Goal: Task Accomplishment & Management: Manage account settings

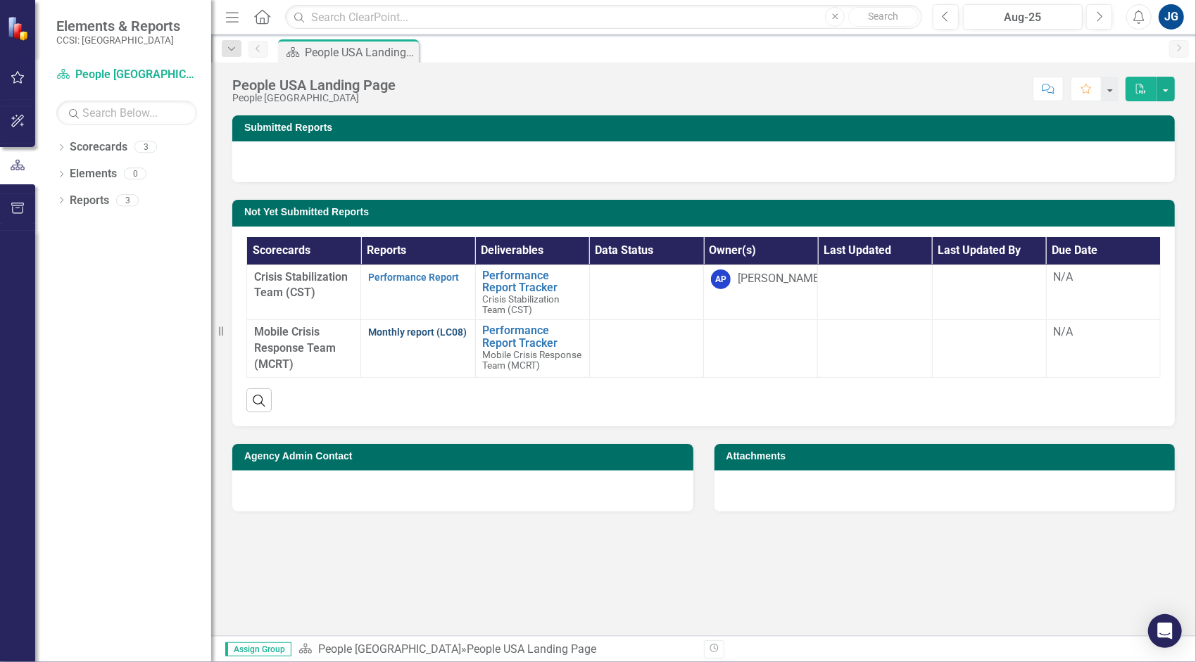
click at [403, 330] on link "Monthly report (LC08)" at bounding box center [417, 332] width 99 height 11
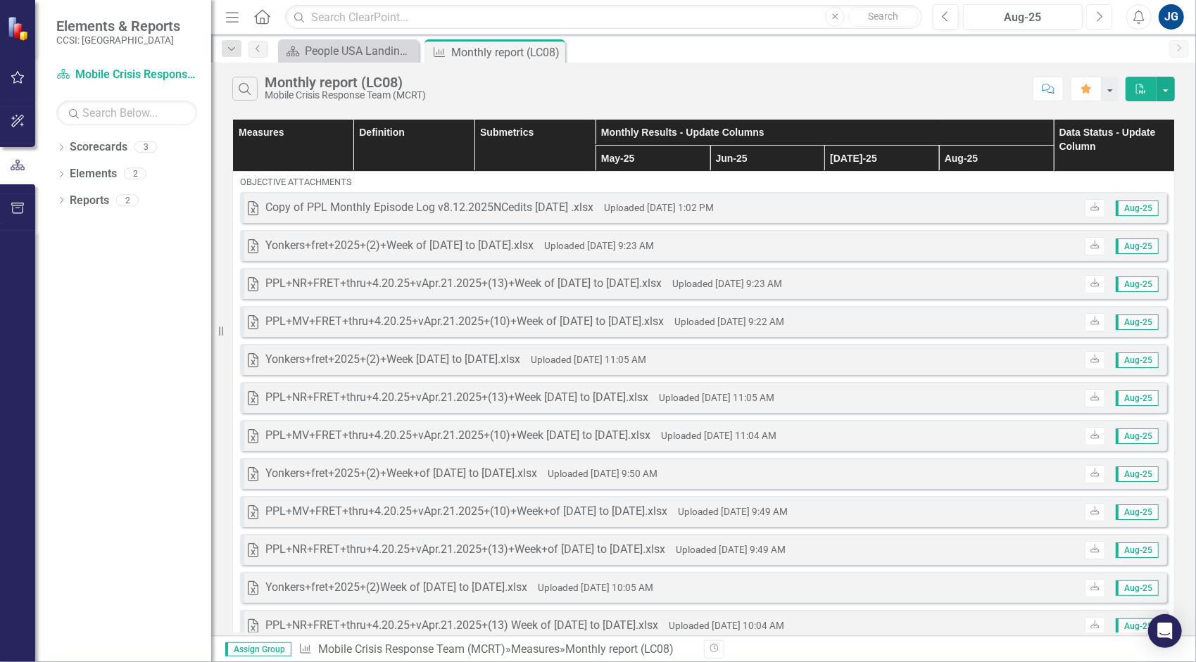
click at [1105, 5] on button "Next" at bounding box center [1099, 16] width 26 height 25
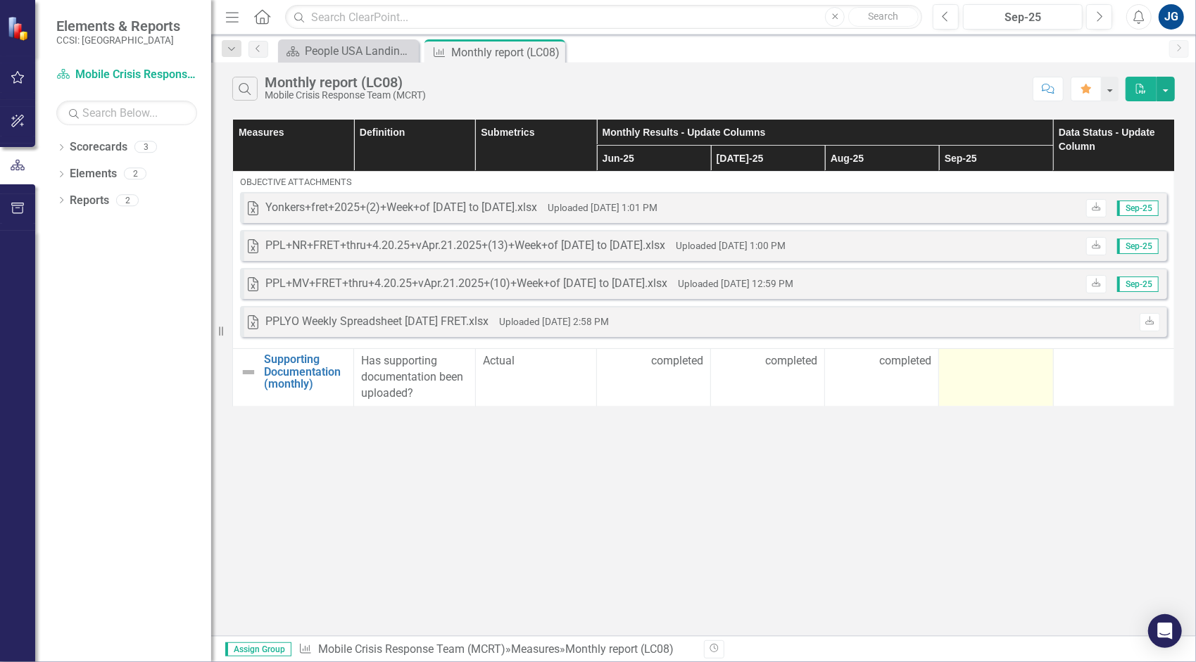
click at [973, 369] on td at bounding box center [996, 378] width 114 height 58
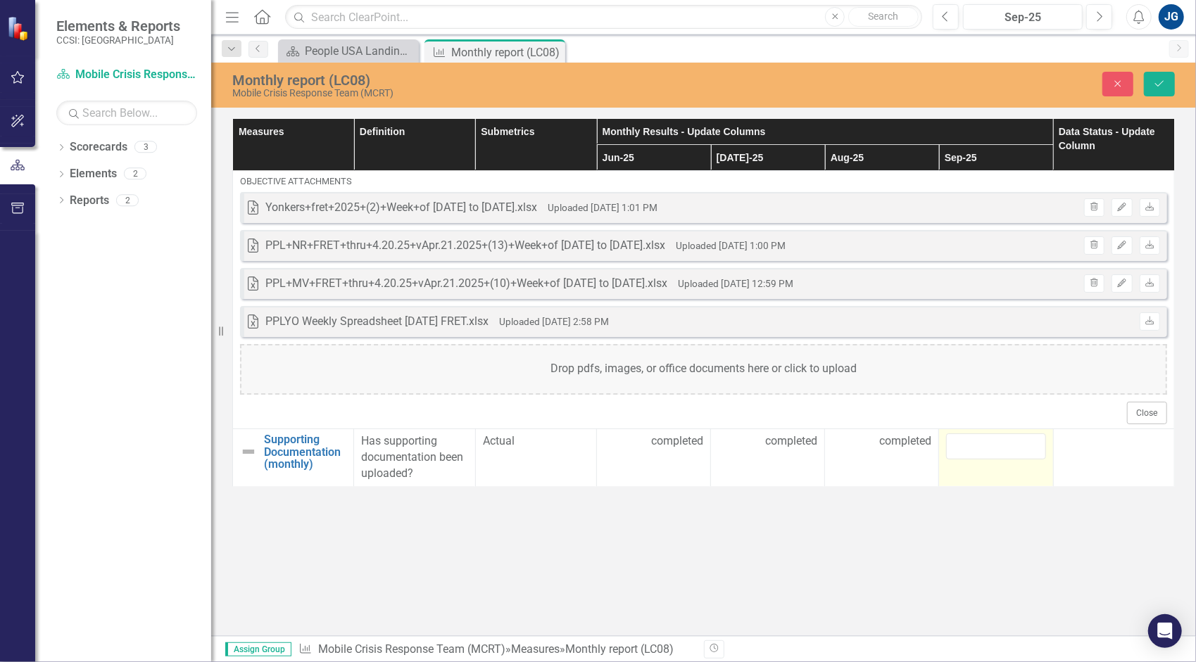
click at [973, 369] on div "Drop pdfs, images, or office documents here or click to upload" at bounding box center [703, 369] width 927 height 51
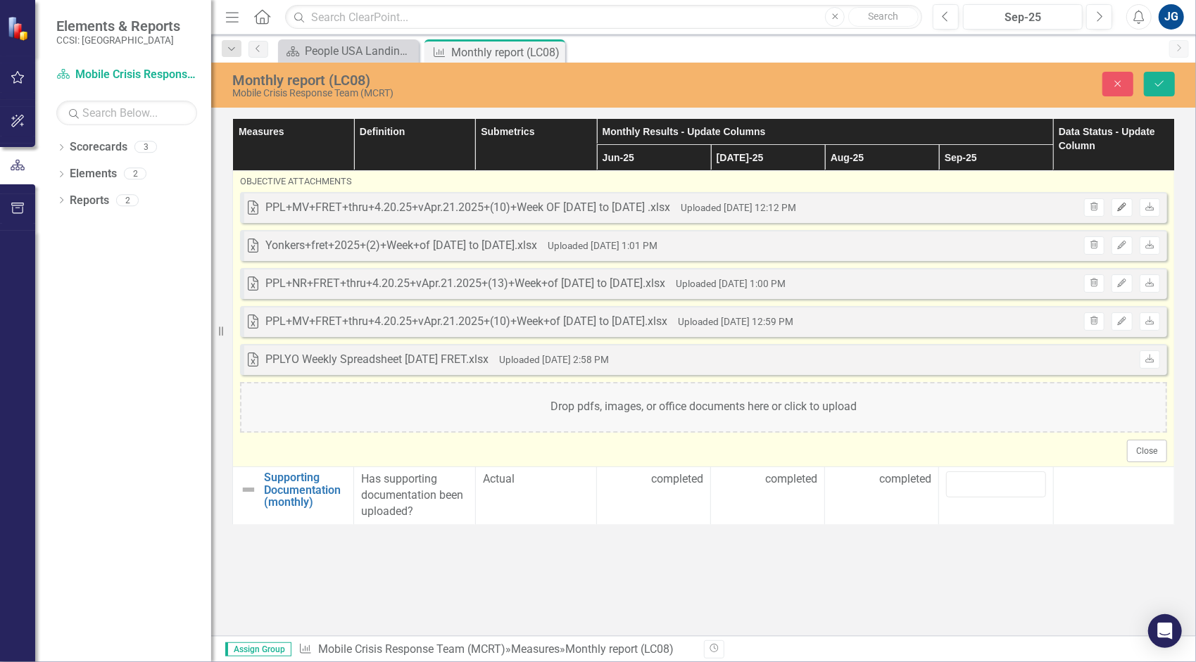
click at [1118, 204] on icon "Edit" at bounding box center [1122, 207] width 11 height 8
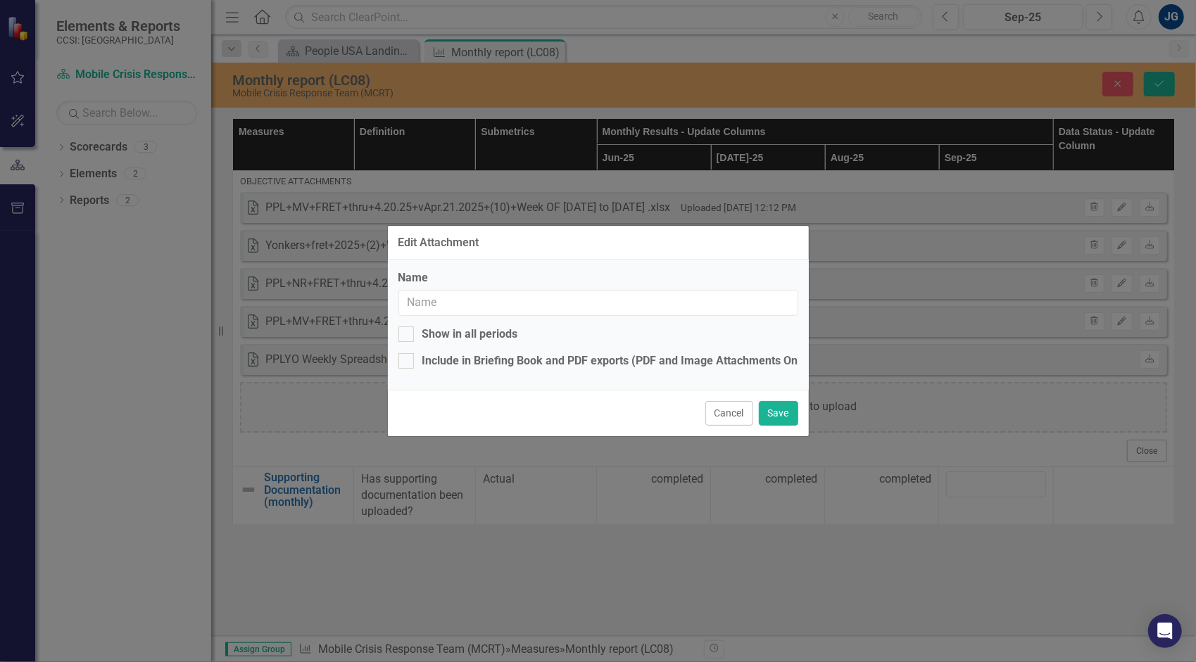
type input "PPL+MV+FRET+thru+4.20.25+vApr.21.2025+(10)+Week OF [DATE] to [DATE] .xlsx"
click at [496, 336] on div "Show in all periods" at bounding box center [470, 335] width 96 height 16
click at [408, 336] on input "Show in all periods" at bounding box center [402, 331] width 9 height 9
checkbox input "false"
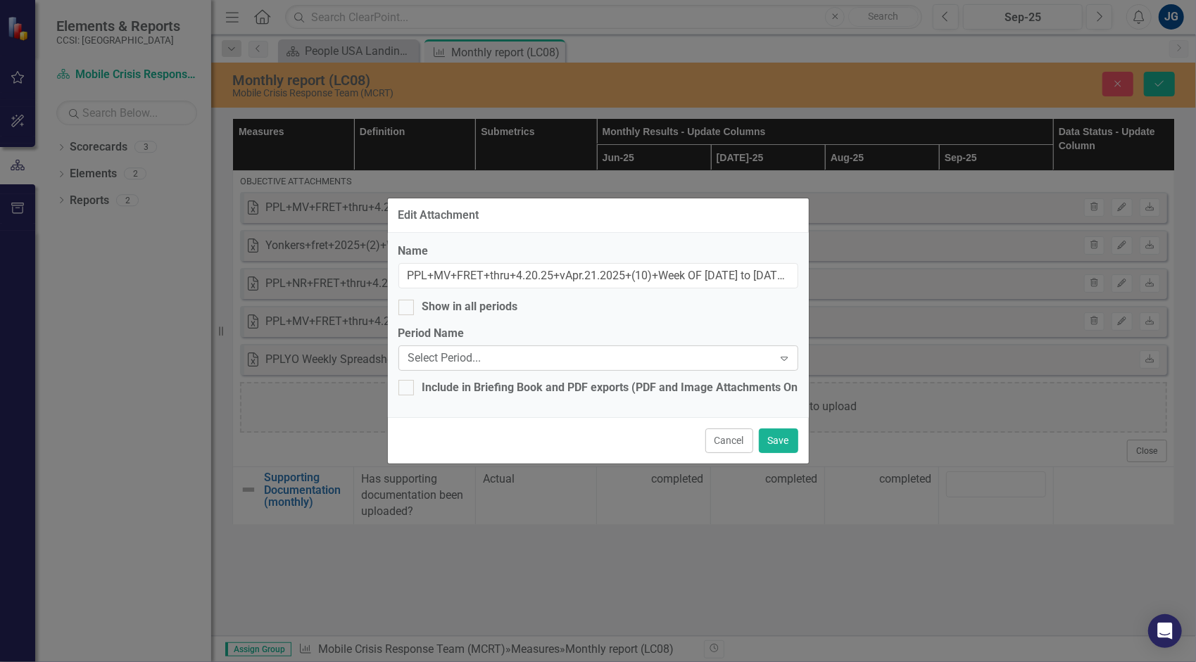
click at [505, 353] on div "Select Period..." at bounding box center [590, 359] width 365 height 16
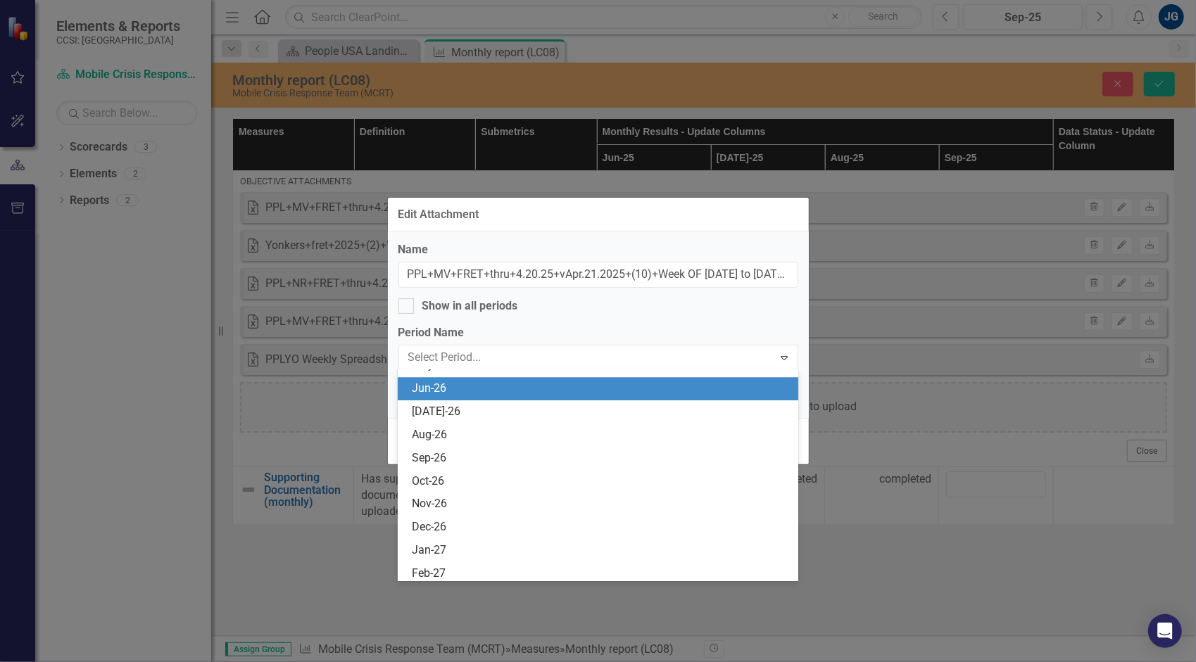
scroll to position [2394, 0]
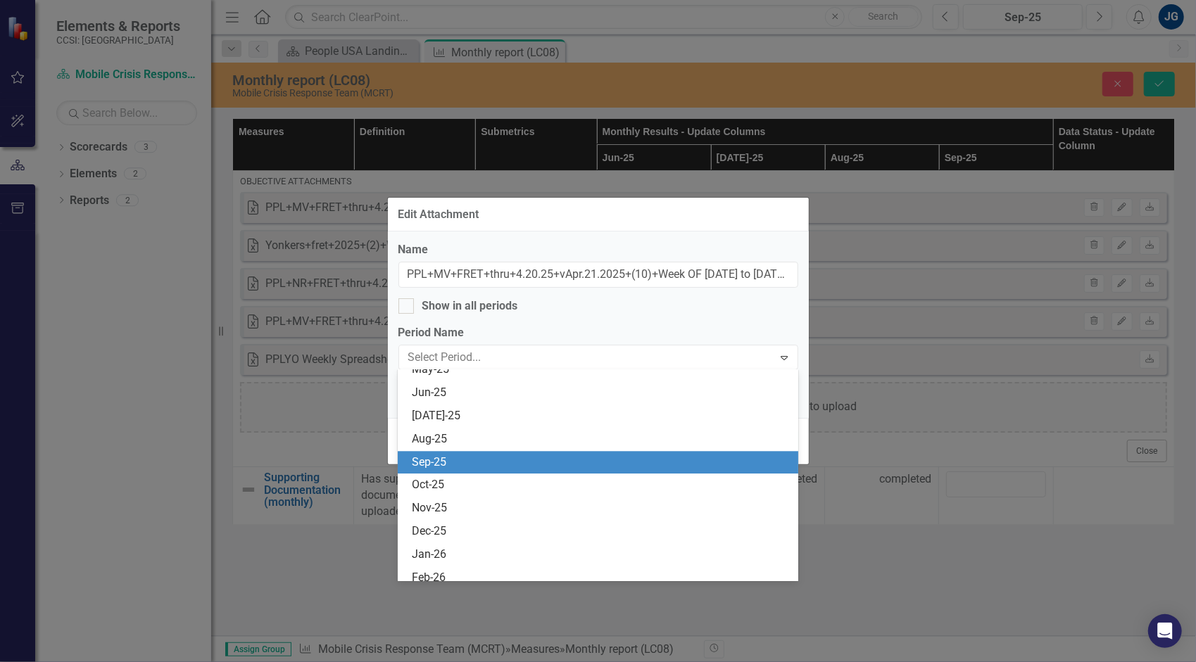
drag, startPoint x: 498, startPoint y: 463, endPoint x: 514, endPoint y: 466, distance: 16.4
click at [514, 466] on div "Jan-16 Jun-16 Dec-16 Jan-17 Feb-17 Mar-17 Apr-17 May-17 Jun-17 [DATE]-17 Aug-17…" at bounding box center [598, 475] width 401 height 211
click at [514, 466] on div "Sep-25" at bounding box center [601, 463] width 378 height 16
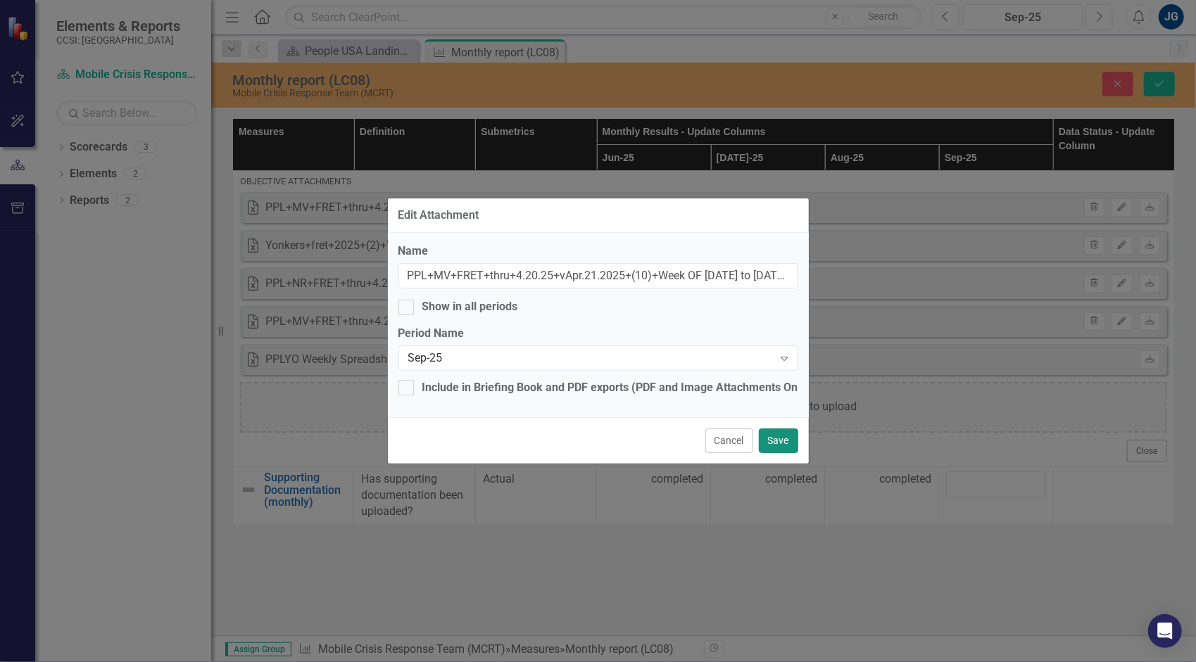
click at [765, 436] on button "Save" at bounding box center [778, 441] width 39 height 25
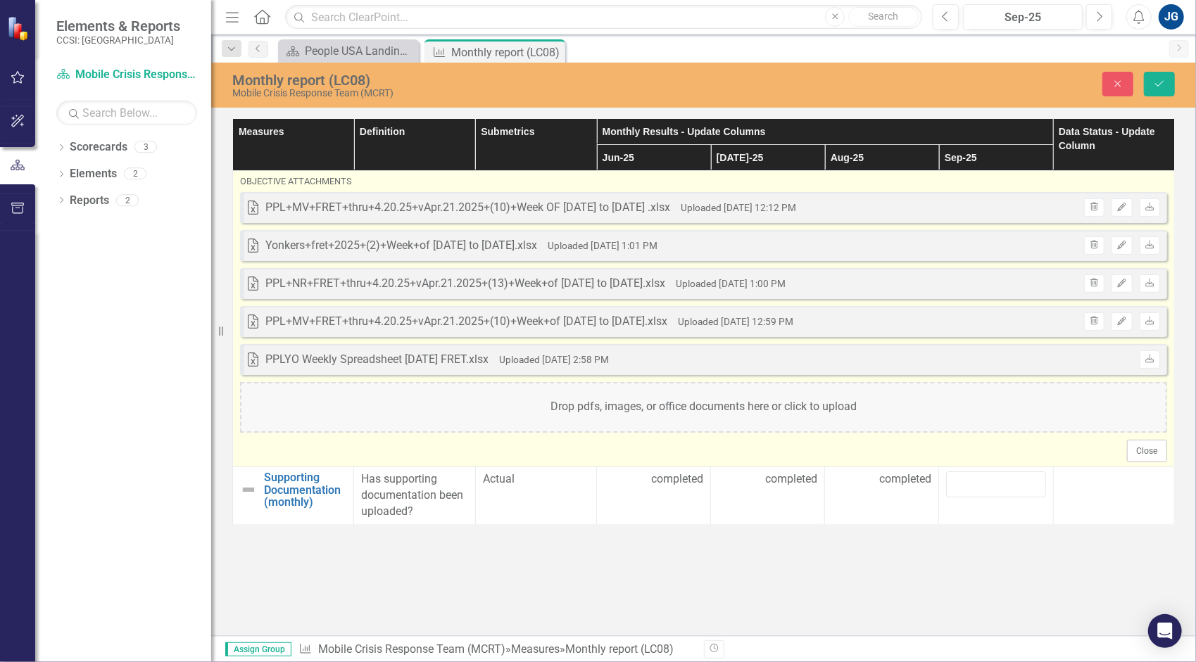
click at [988, 412] on div "Drop pdfs, images, or office documents here or click to upload" at bounding box center [703, 407] width 927 height 51
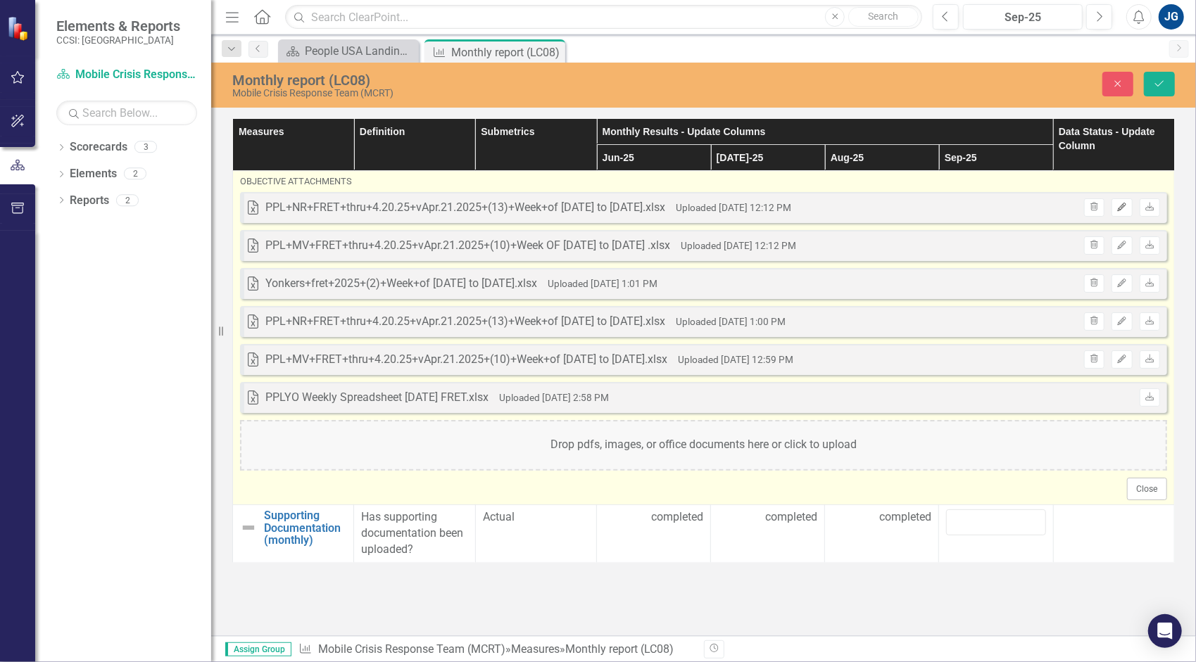
click at [1121, 206] on icon "Edit" at bounding box center [1122, 207] width 11 height 8
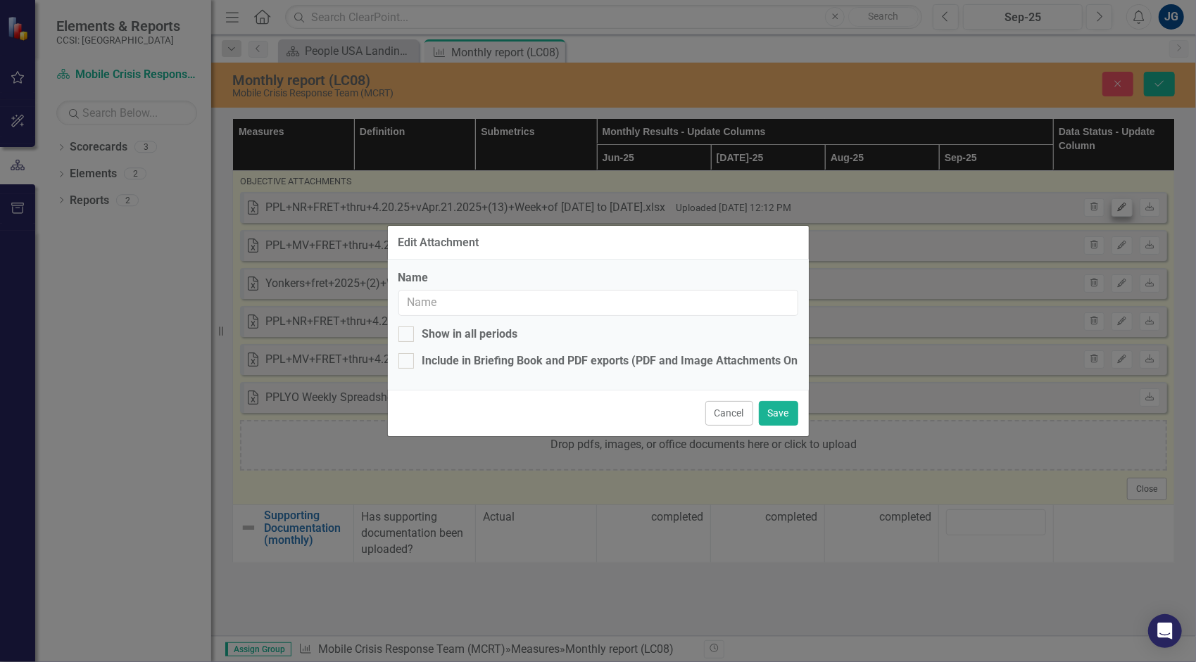
type input "PPL+NR+FRET+thru+4.20.25+vApr.21.2025+(13)+Week+of [DATE] to [DATE].xlsx"
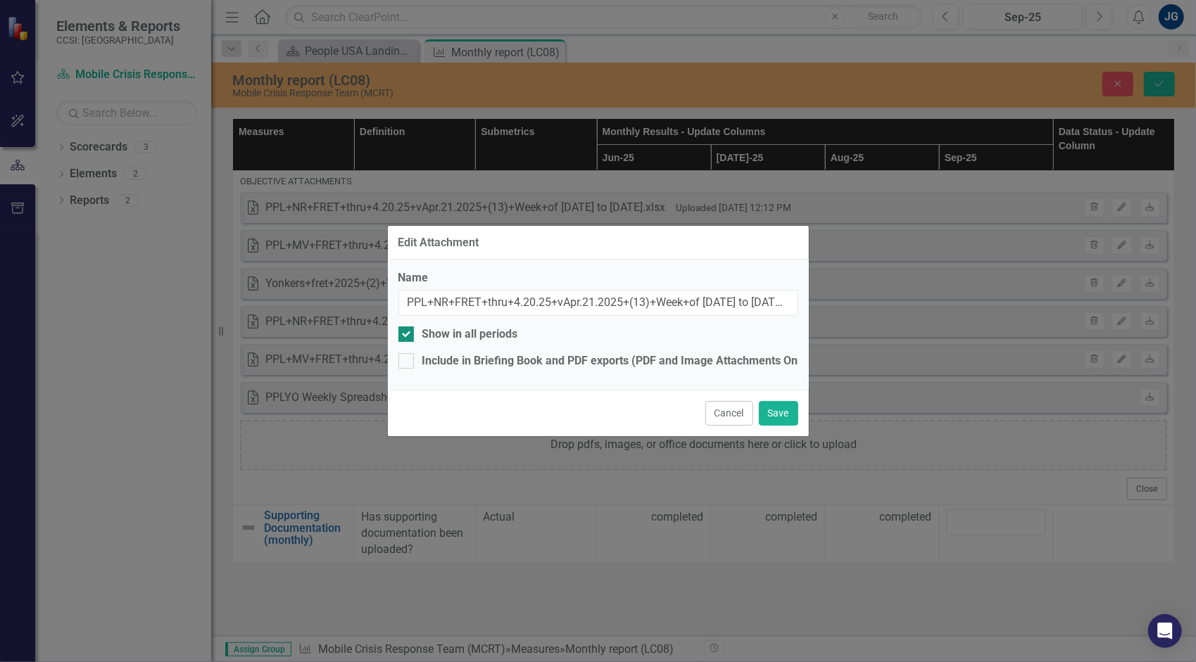
click at [458, 336] on div "Show in all periods" at bounding box center [470, 335] width 96 height 16
click at [408, 336] on input "Show in all periods" at bounding box center [402, 331] width 9 height 9
checkbox input "false"
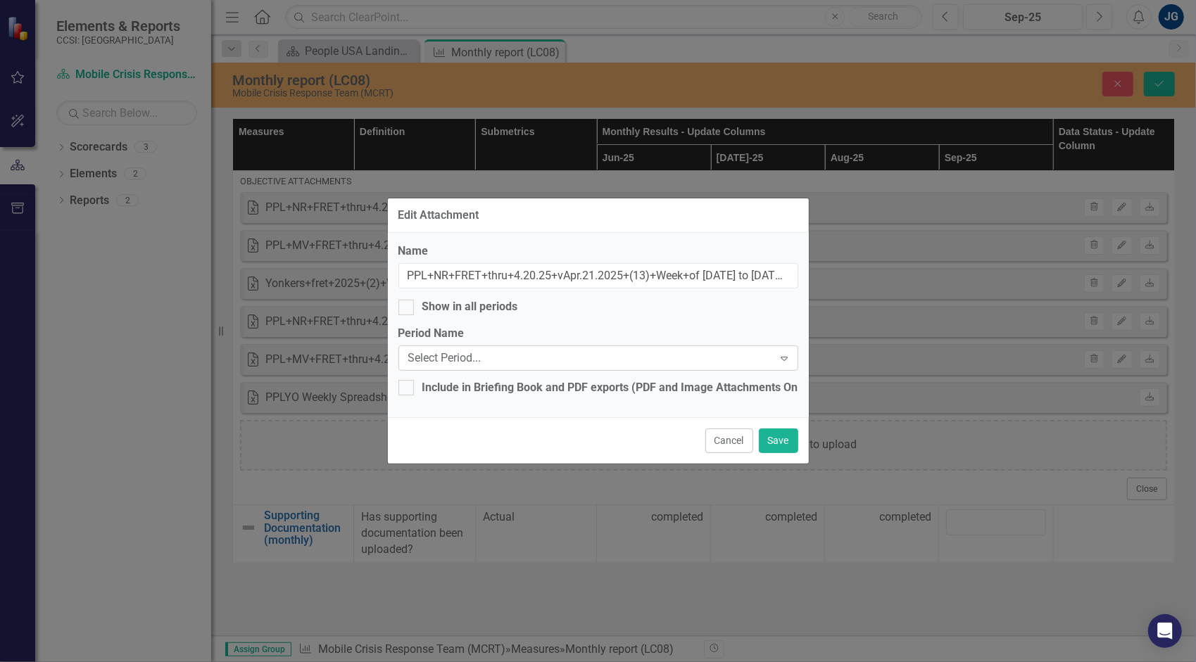
click at [483, 359] on div "Select Period..." at bounding box center [590, 359] width 365 height 16
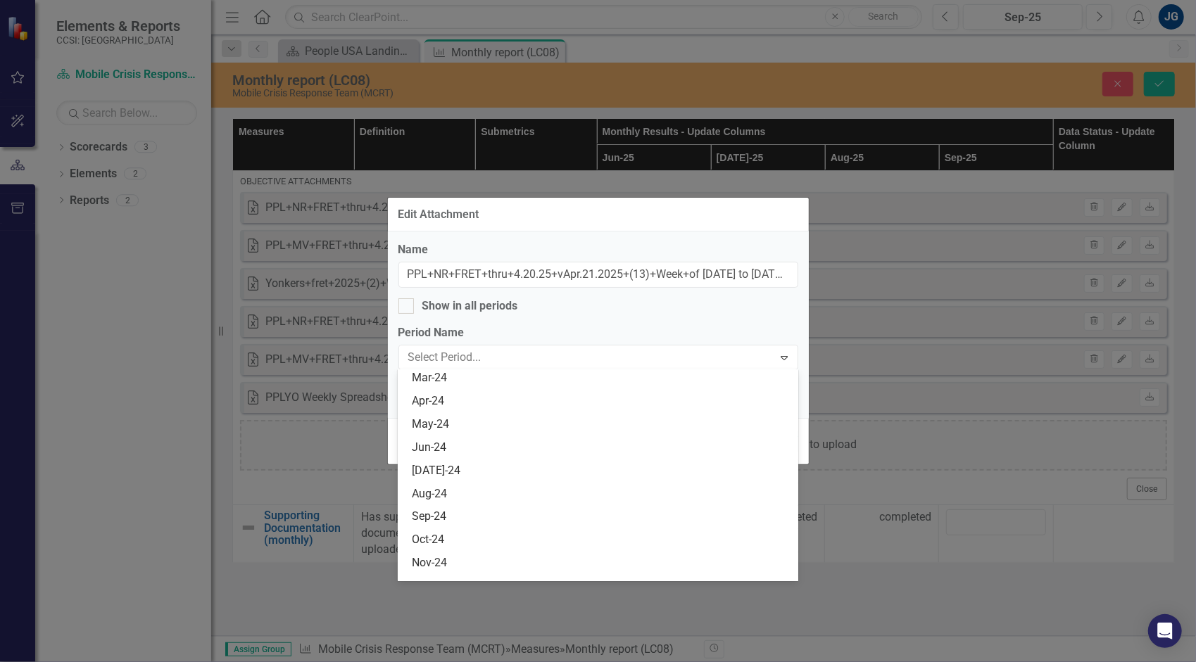
scroll to position [2323, 0]
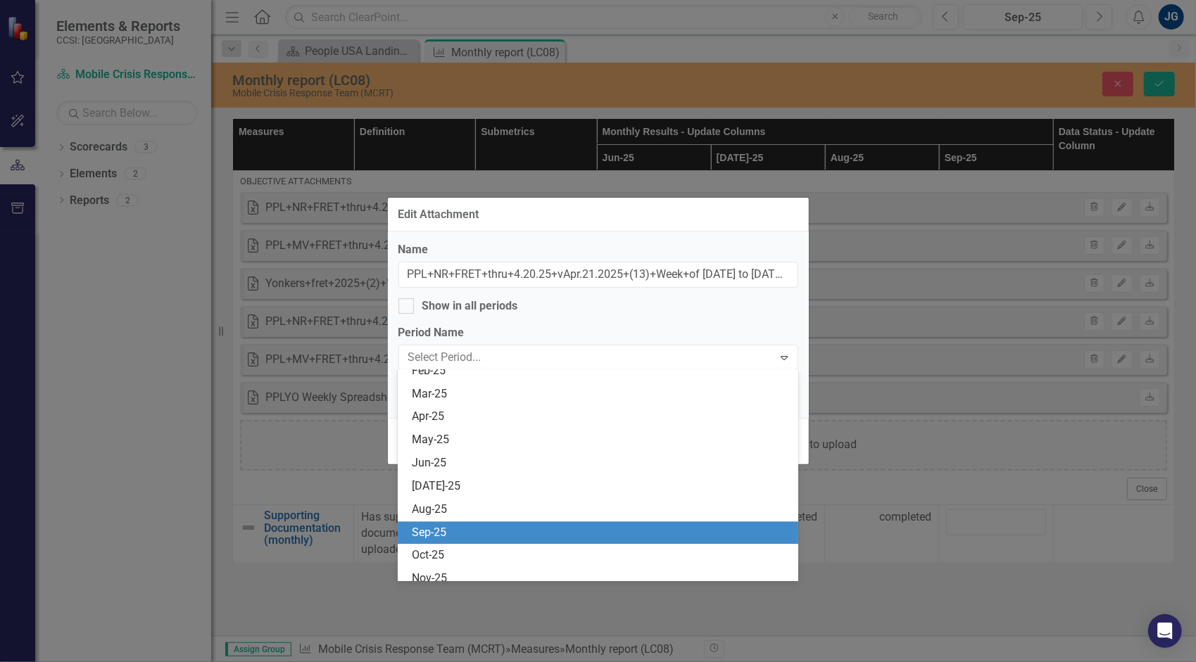
click at [479, 528] on div "Sep-25" at bounding box center [601, 533] width 378 height 16
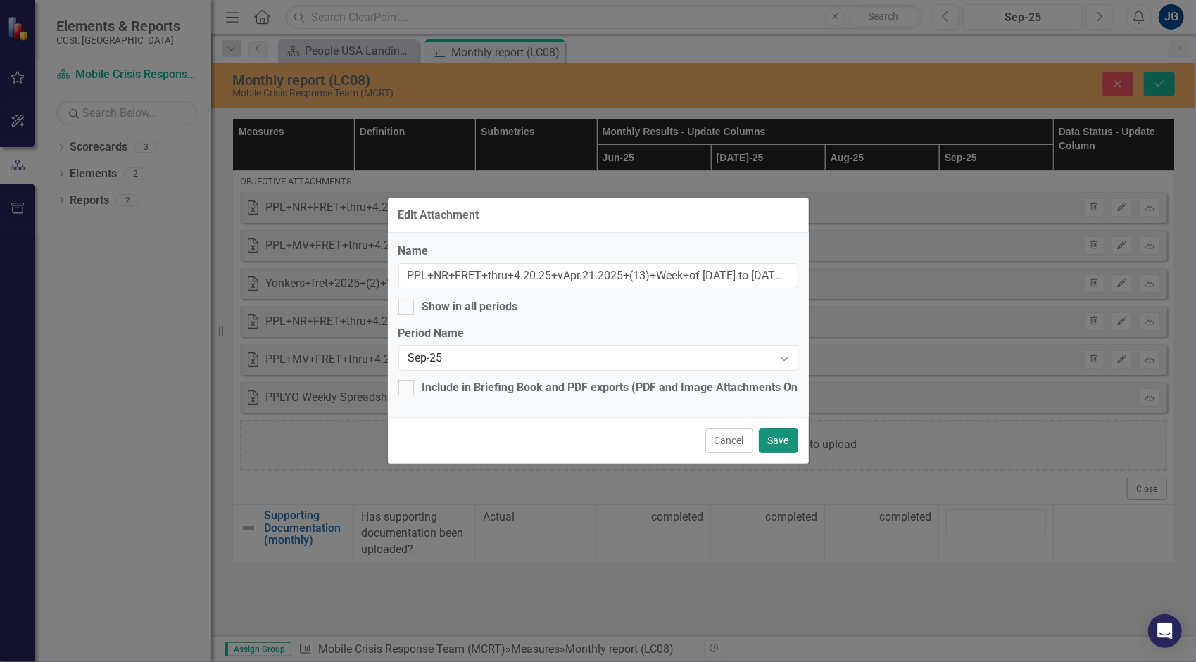
click at [768, 430] on button "Save" at bounding box center [778, 441] width 39 height 25
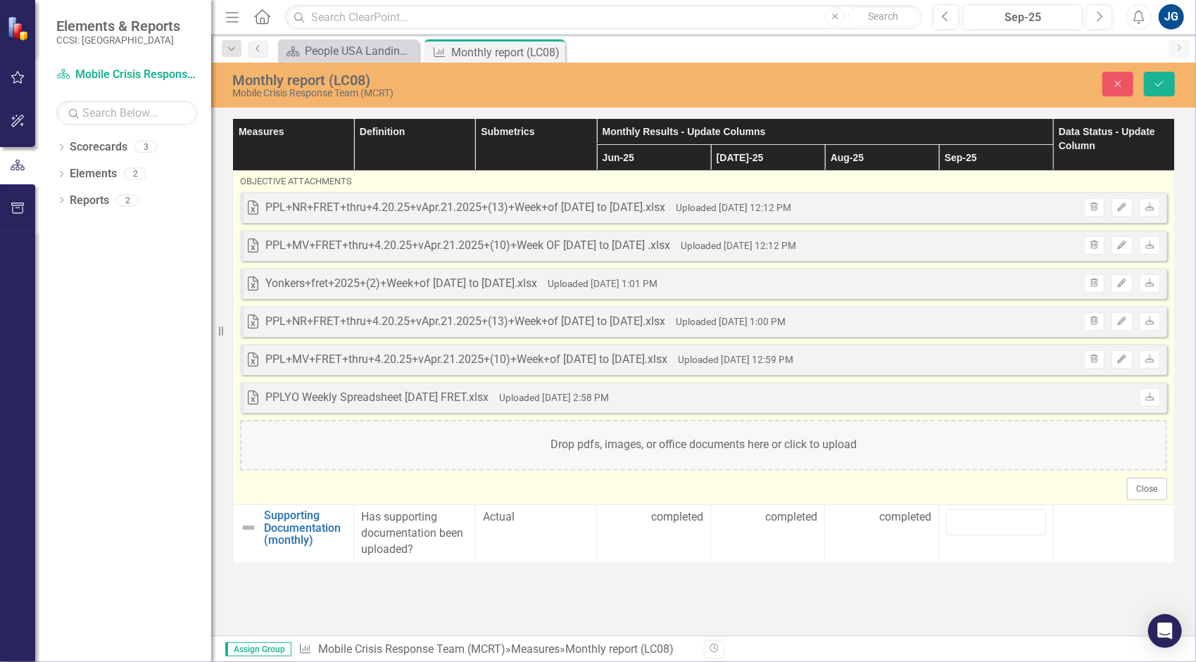
click at [762, 442] on div "Drop pdfs, images, or office documents here or click to upload" at bounding box center [703, 445] width 927 height 51
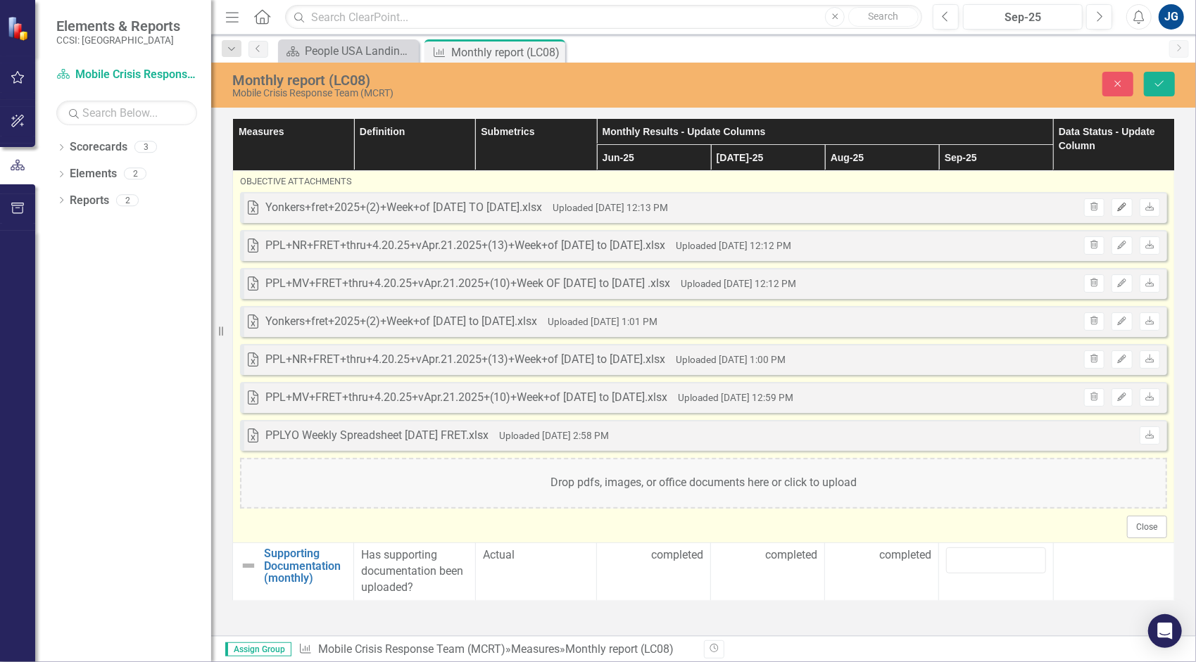
click at [1131, 210] on button "Edit" at bounding box center [1122, 208] width 20 height 18
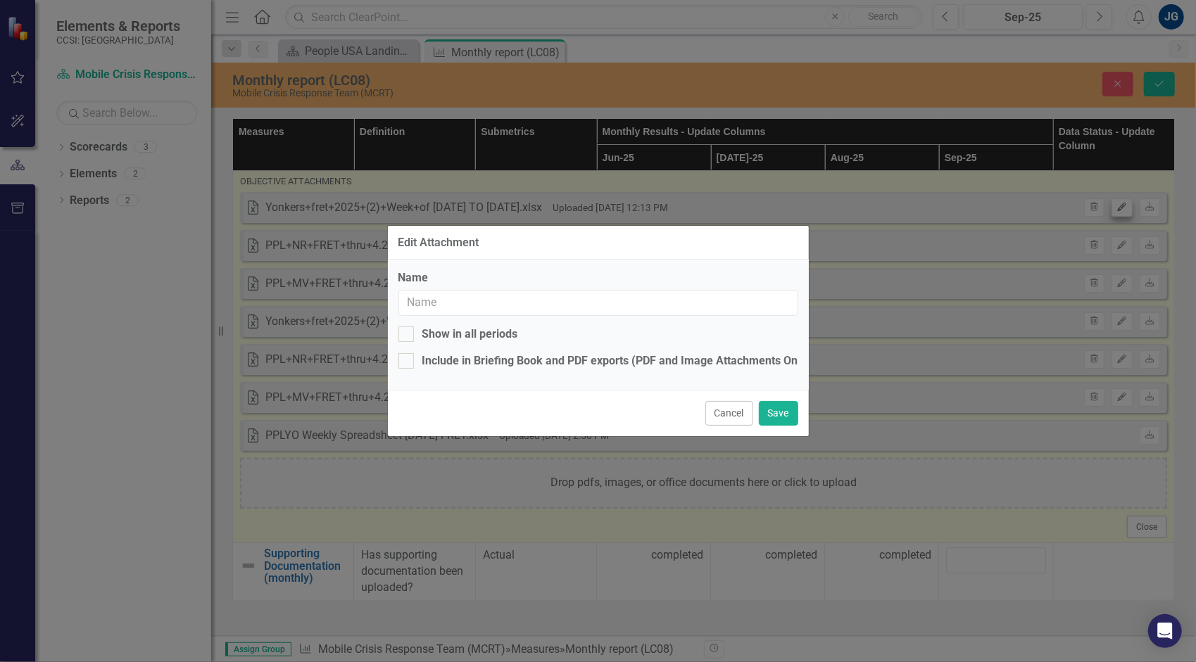
type input "Yonkers+fret+2025+(2)+Week+of [DATE] TO [DATE].xlsx"
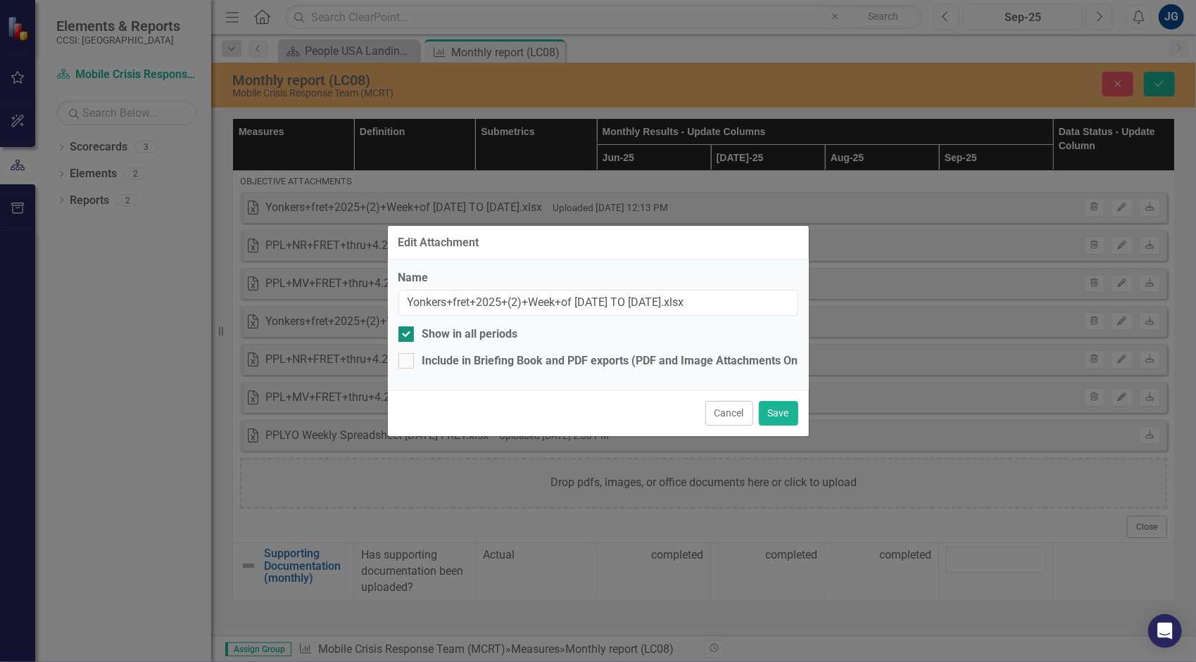
click at [486, 332] on div "Show in all periods" at bounding box center [470, 335] width 96 height 16
click at [408, 332] on input "Show in all periods" at bounding box center [402, 331] width 9 height 9
checkbox input "false"
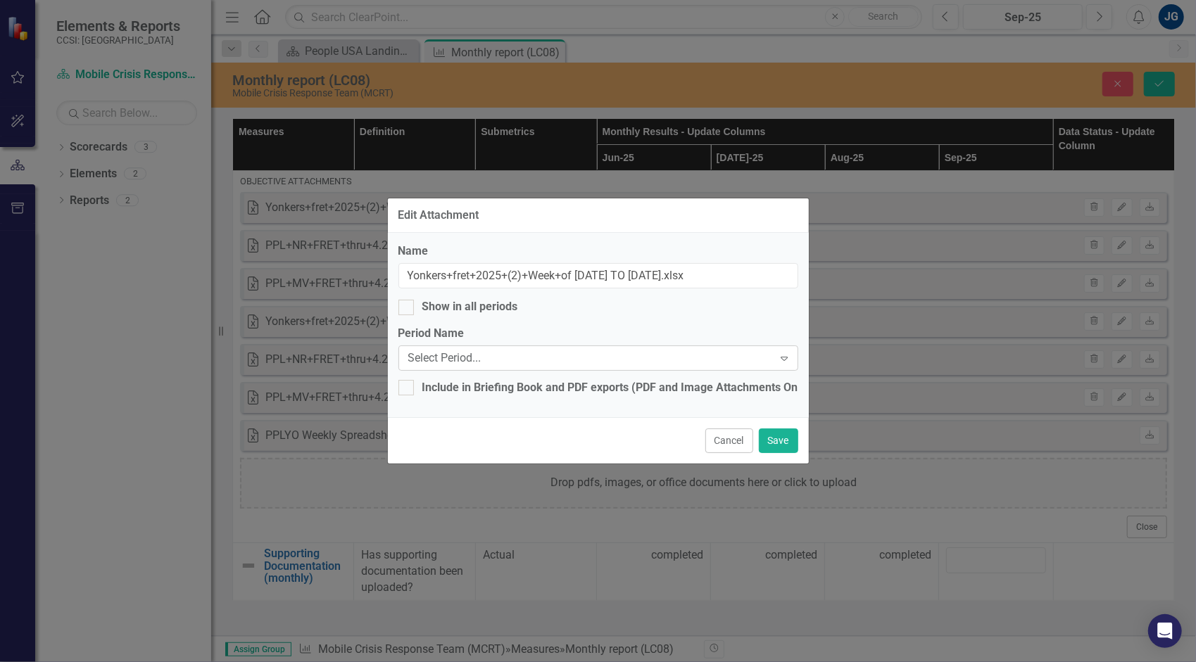
click at [492, 361] on div "Select Period..." at bounding box center [590, 359] width 365 height 16
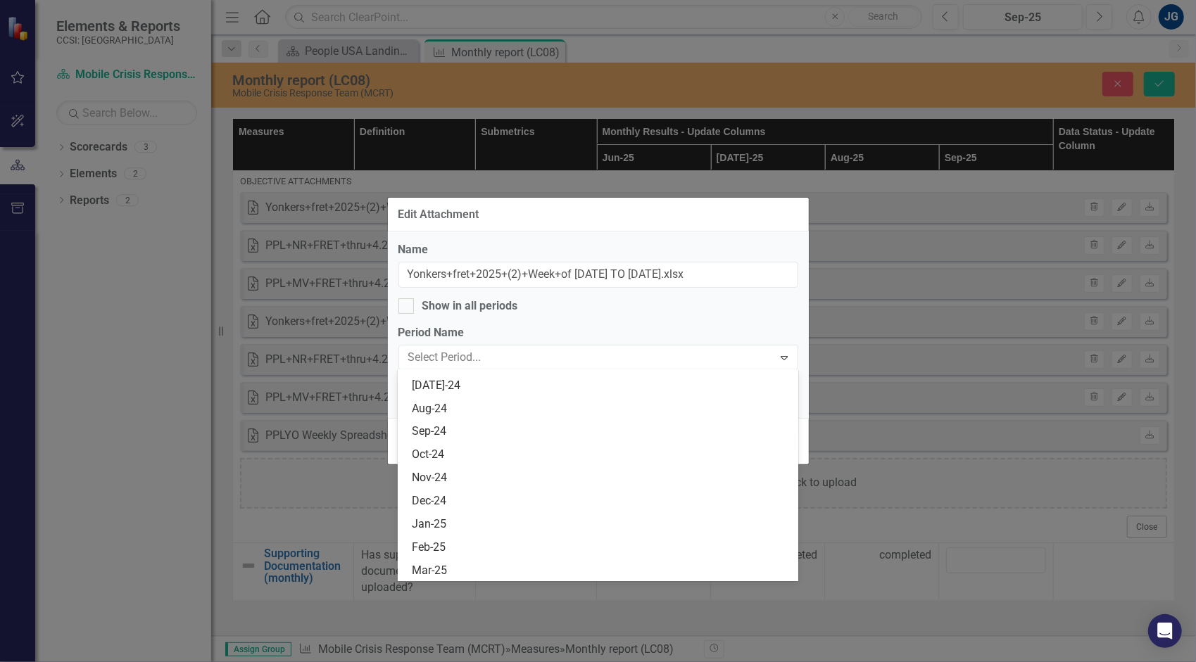
scroll to position [2464, 0]
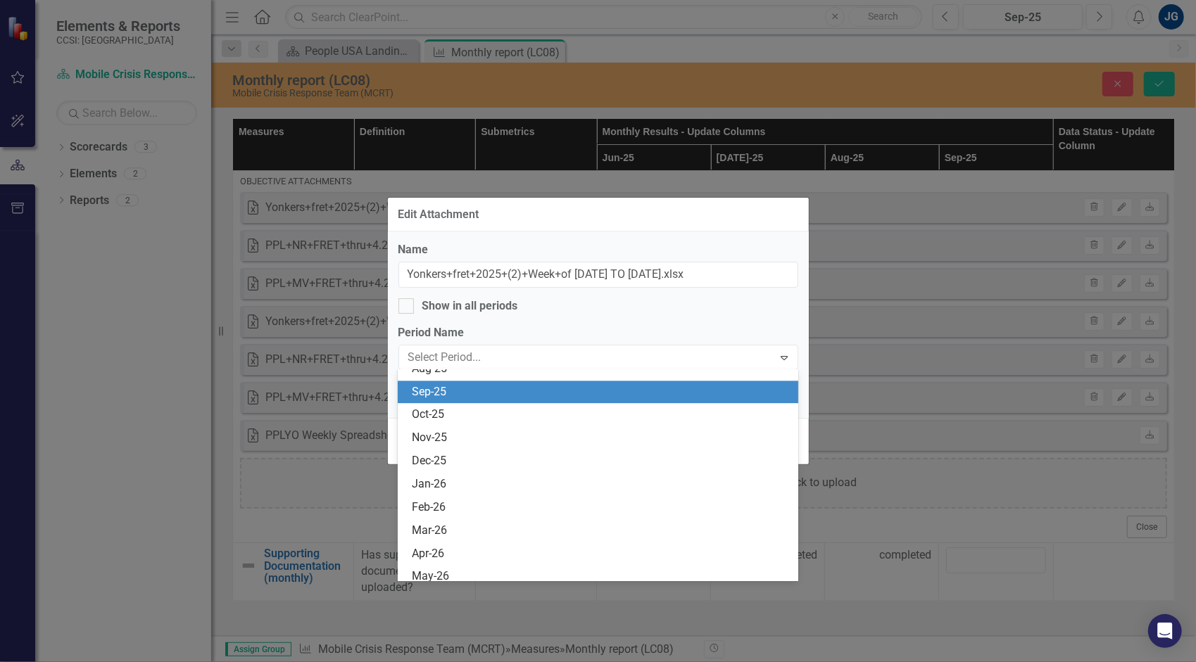
click at [533, 396] on div "Sep-25" at bounding box center [601, 392] width 378 height 16
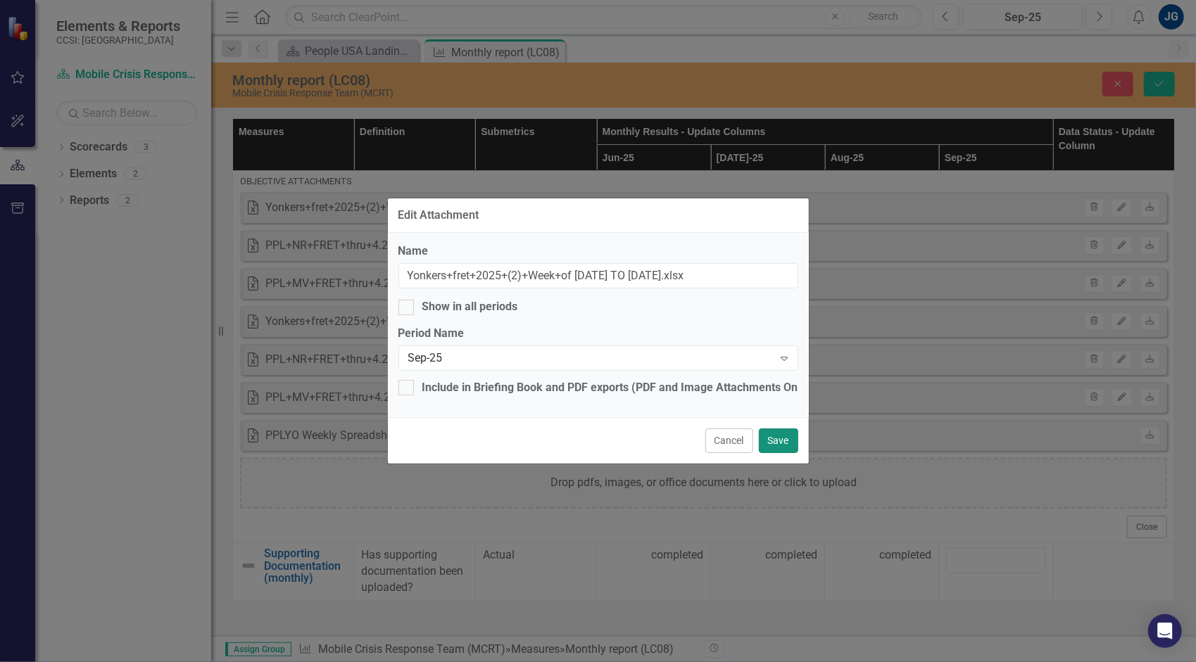
click at [770, 433] on button "Save" at bounding box center [778, 441] width 39 height 25
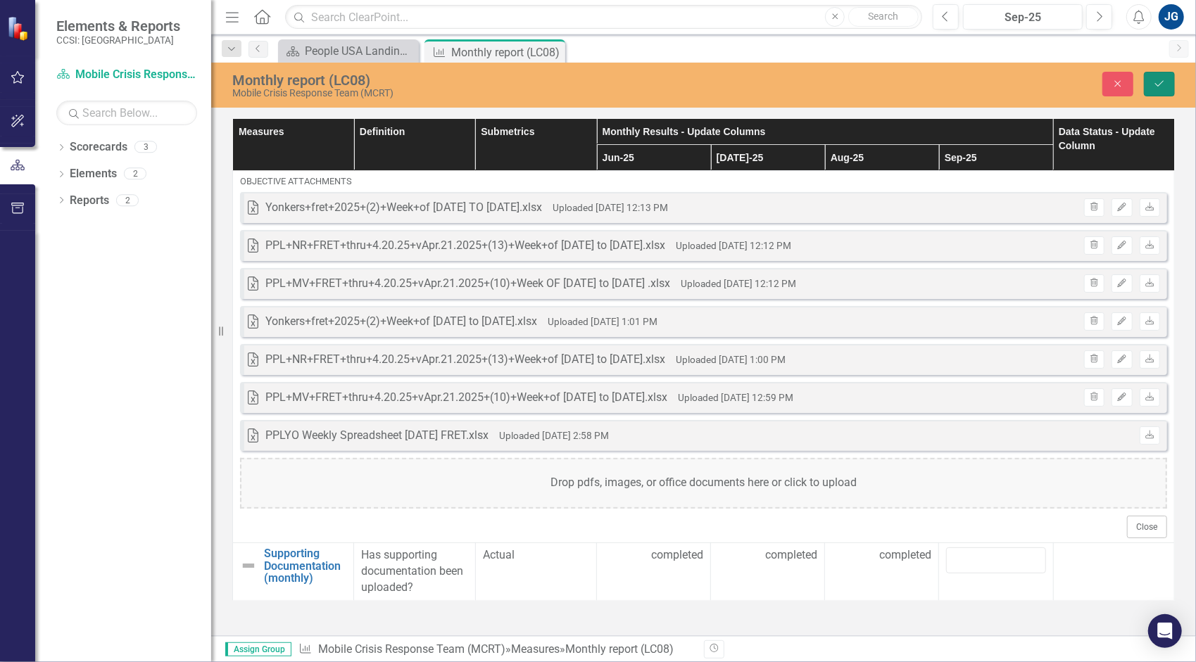
click at [1160, 83] on icon "Save" at bounding box center [1159, 84] width 13 height 10
